Goal: Register for event/course

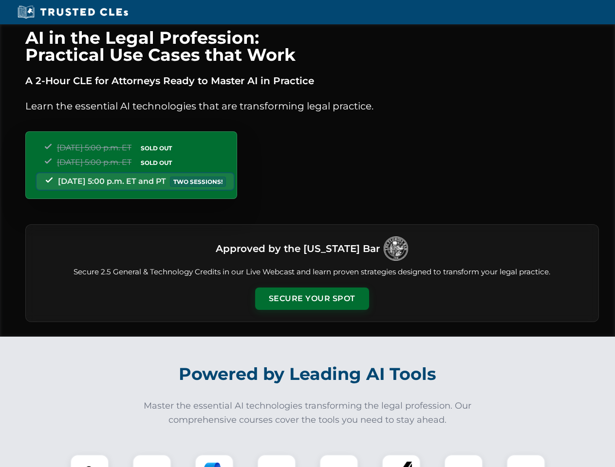
click at [312, 299] on button "Secure Your Spot" at bounding box center [312, 299] width 114 height 22
click at [90, 461] on img at bounding box center [89, 474] width 28 height 28
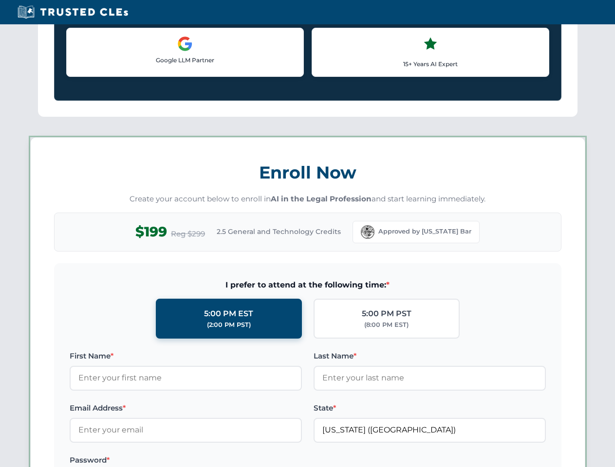
click at [214, 461] on label "Password *" at bounding box center [186, 461] width 232 height 12
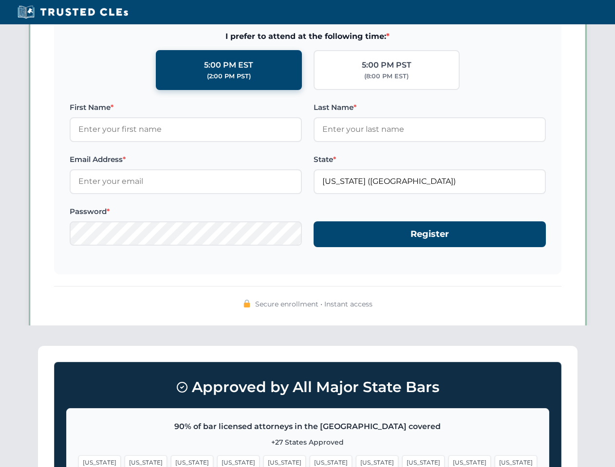
click at [448, 461] on span "[US_STATE]" at bounding box center [469, 463] width 42 height 14
